Goal: Transaction & Acquisition: Purchase product/service

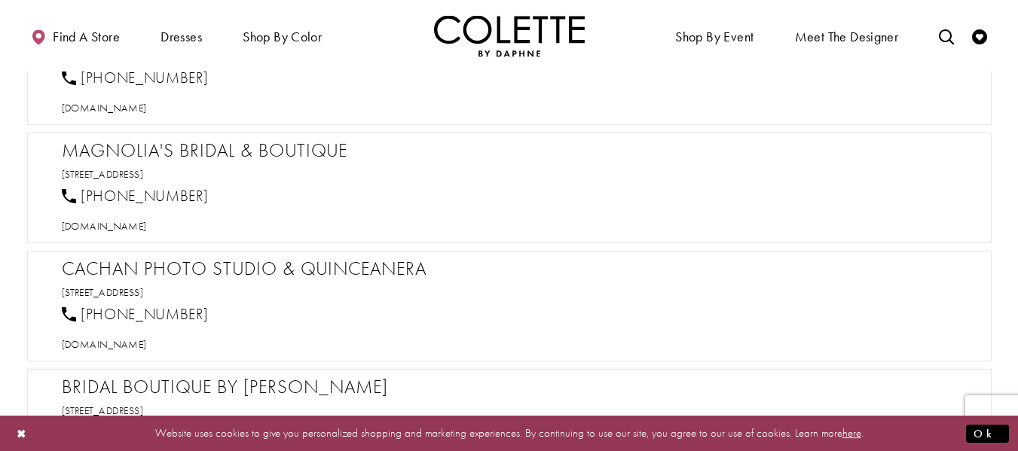
scroll to position [1251, 0]
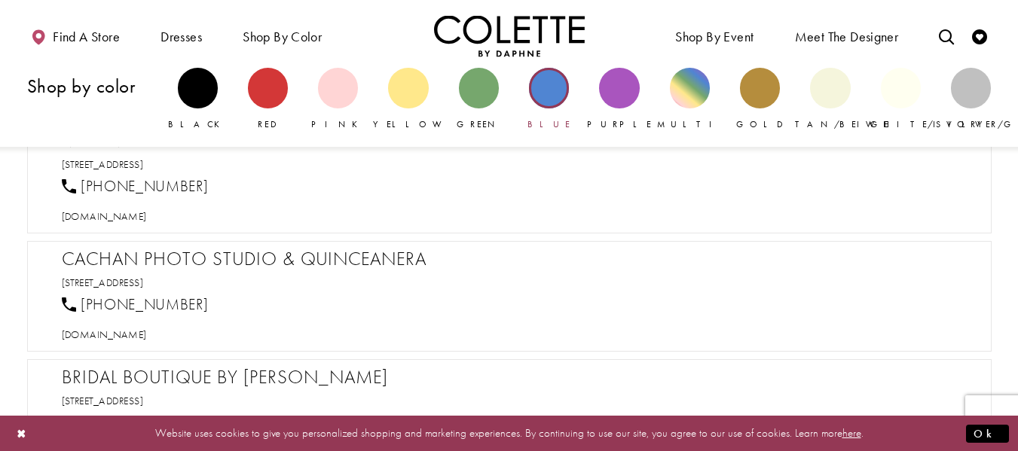
click at [556, 100] on div "Primary block" at bounding box center [549, 88] width 40 height 40
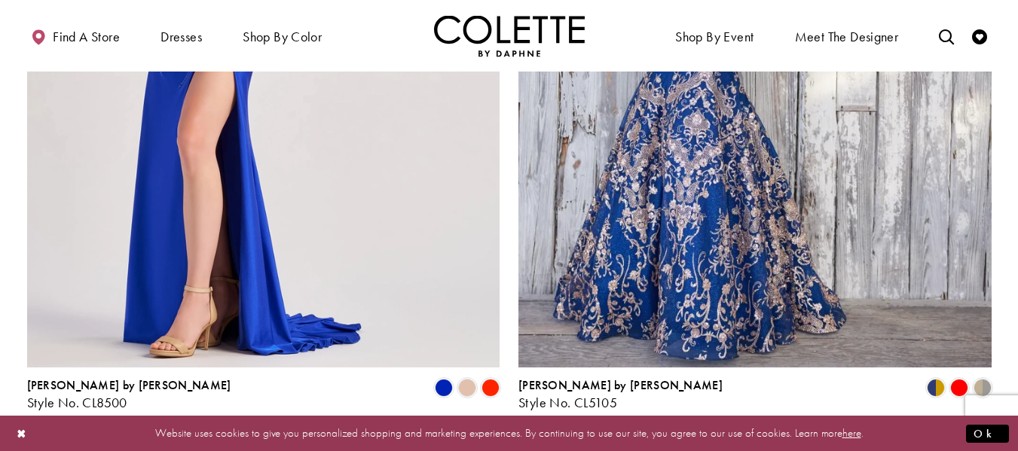
scroll to position [2755, 0]
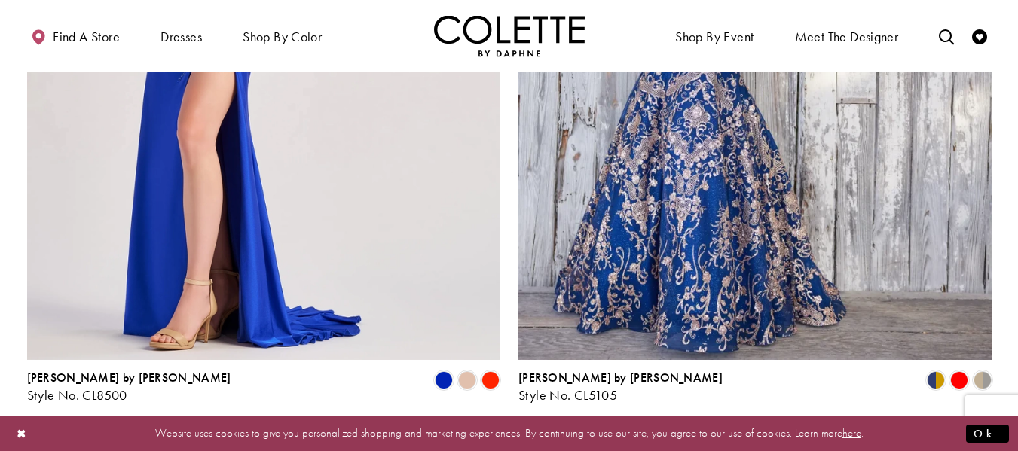
click at [599, 435] on span "Next" at bounding box center [595, 443] width 25 height 16
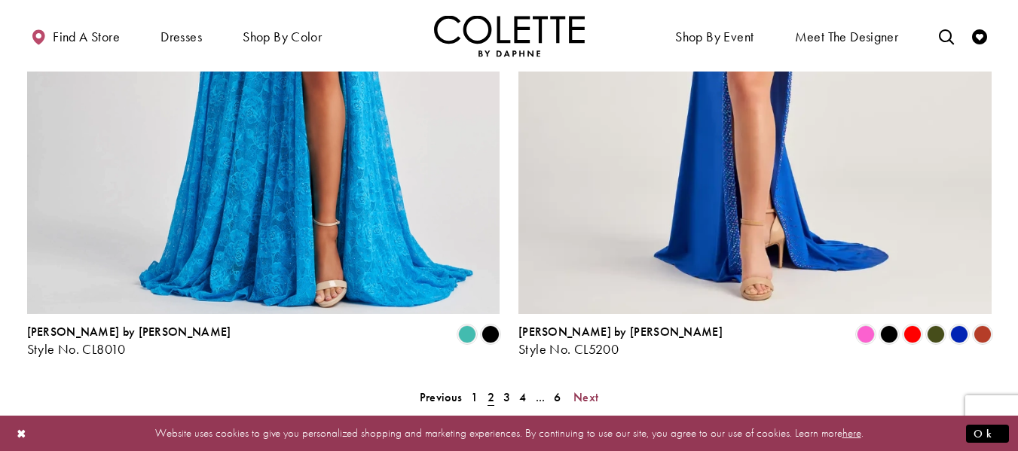
scroll to position [2794, 0]
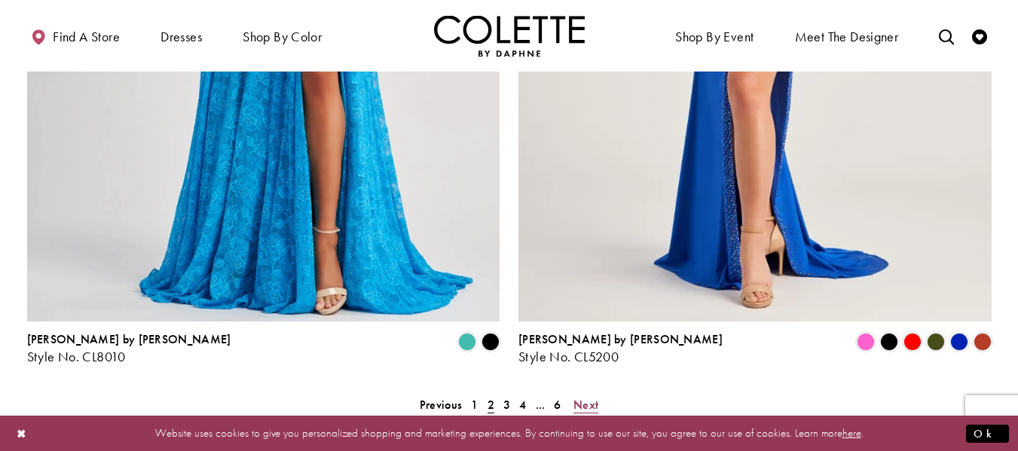
click at [591, 397] on span "Next" at bounding box center [585, 405] width 25 height 16
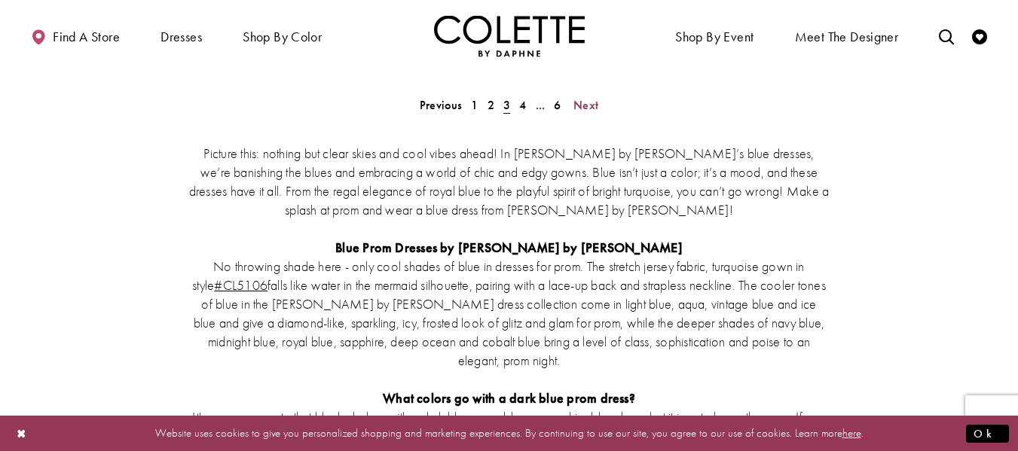
scroll to position [3122, 0]
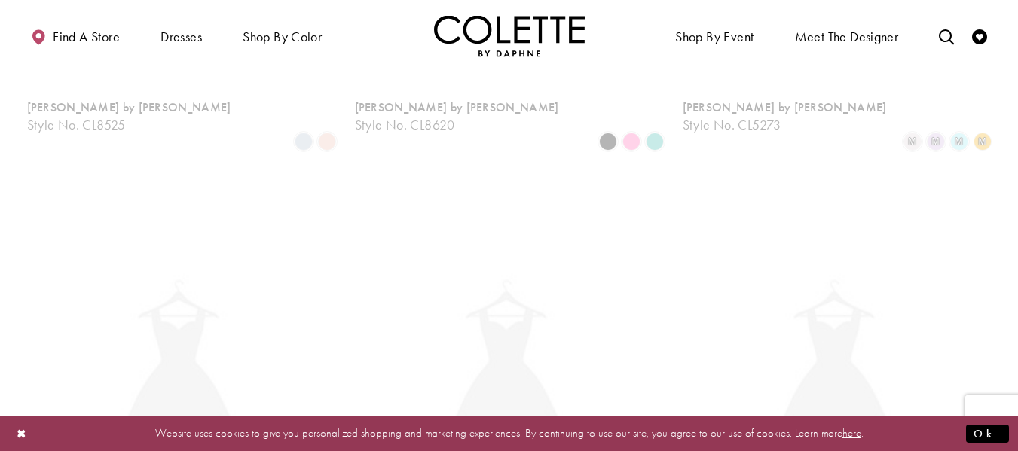
scroll to position [81, 0]
